Goal: Task Accomplishment & Management: Manage account settings

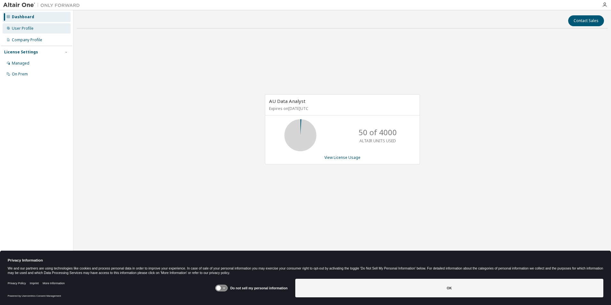
click at [26, 27] on div "User Profile" at bounding box center [23, 28] width 22 height 5
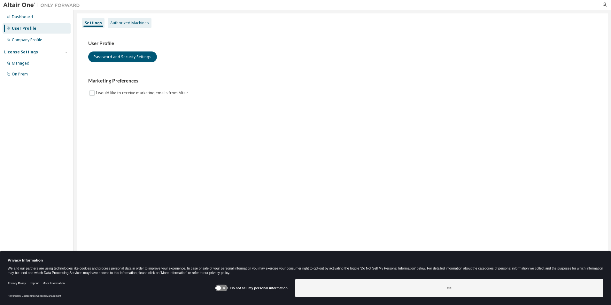
click at [127, 23] on div "Authorized Machines" at bounding box center [129, 22] width 39 height 5
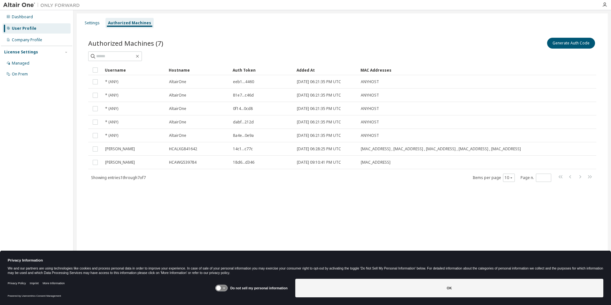
click at [240, 24] on div "Settings Authorized Machines" at bounding box center [342, 23] width 523 height 12
click at [592, 62] on div "Authorized Machines (7) Generate Auth Code Clear Load Save Save As Field Operat…" at bounding box center [342, 109] width 508 height 146
click at [582, 45] on button "Generate Auth Code" at bounding box center [571, 43] width 48 height 11
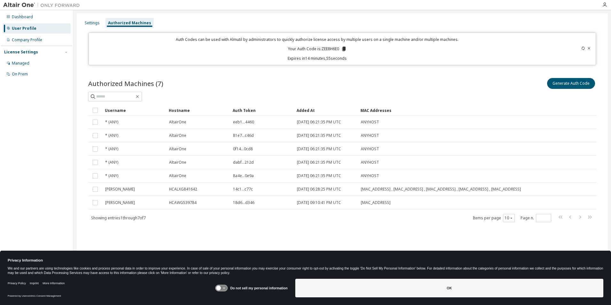
click at [343, 50] on icon at bounding box center [344, 49] width 4 height 4
click at [347, 75] on div "Authorized Machines (7) Generate Auth Code Clear Load Save Save As Field Operat…" at bounding box center [342, 154] width 523 height 170
